Goal: Check status: Check status

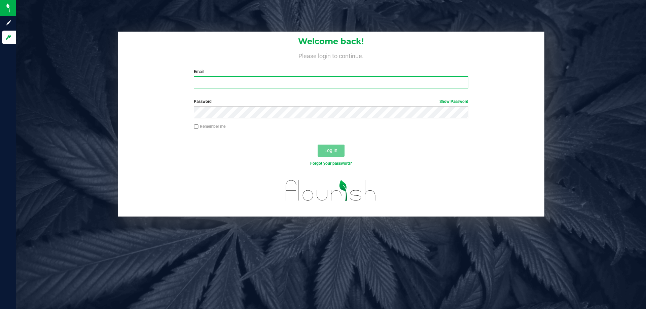
click at [361, 81] on input "Email" at bounding box center [331, 82] width 274 height 12
type input "[EMAIL_ADDRESS][DOMAIN_NAME]"
click at [201, 124] on label "Remember me" at bounding box center [210, 126] width 32 height 6
click at [198, 124] on input "Remember me" at bounding box center [196, 126] width 5 height 5
checkbox input "true"
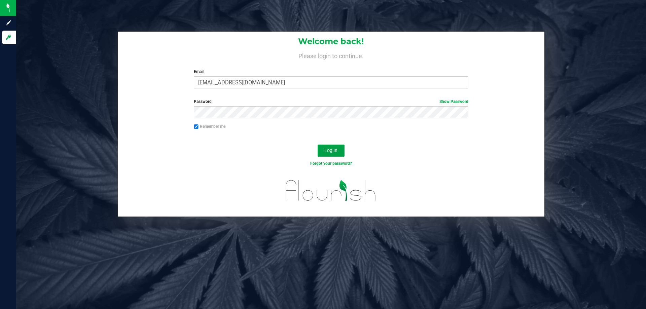
click at [337, 152] on span "Log In" at bounding box center [330, 150] width 13 height 5
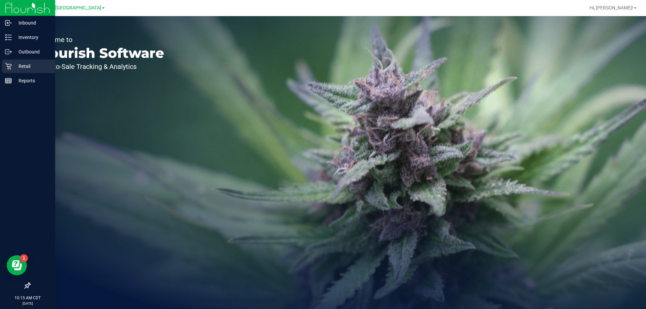
click at [25, 61] on div "Retail" at bounding box center [28, 66] width 53 height 13
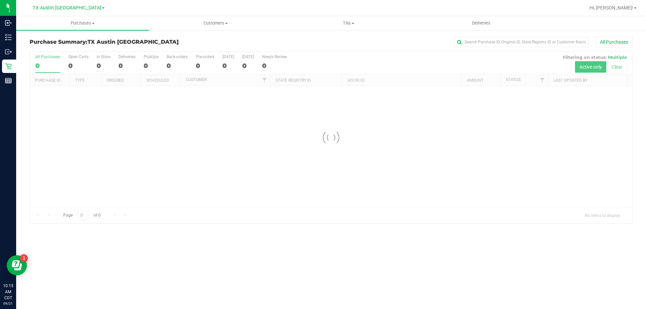
click at [78, 11] on div "TX Austin [GEOGRAPHIC_DATA]" at bounding box center [69, 8] width 72 height 8
click at [78, 7] on span "TX Austin [GEOGRAPHIC_DATA]" at bounding box center [67, 8] width 69 height 6
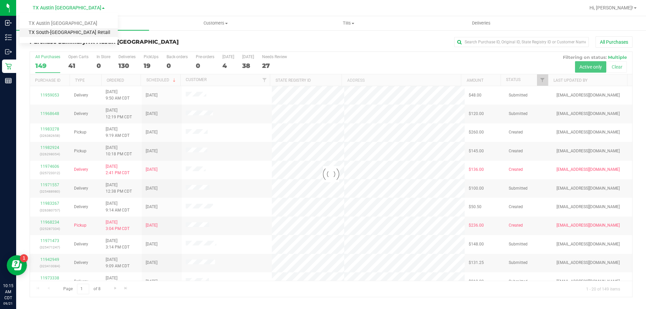
click at [62, 32] on link "TX South-[GEOGRAPHIC_DATA] Retail" at bounding box center [69, 32] width 98 height 9
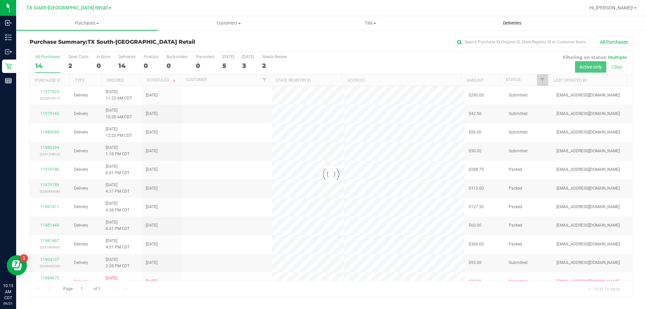
click at [498, 23] on span "Deliveries" at bounding box center [512, 23] width 37 height 6
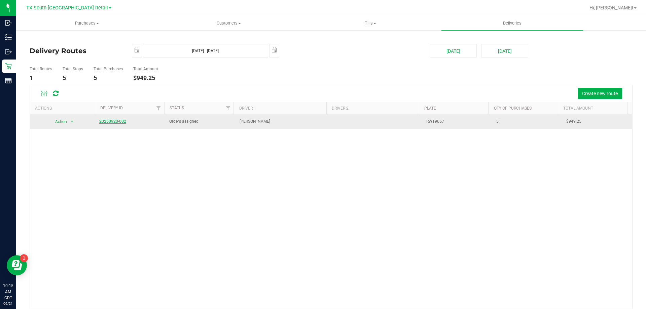
click at [111, 121] on link "20250920-002" at bounding box center [112, 121] width 27 height 5
